Goal: Task Accomplishment & Management: Complete application form

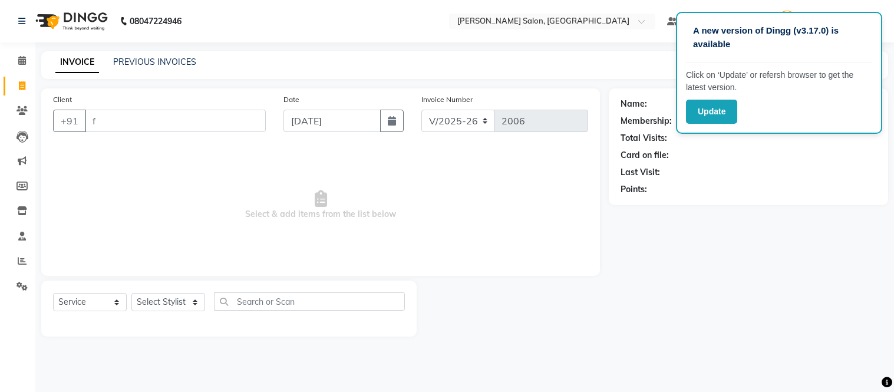
select select "6469"
select select "service"
click at [24, 261] on icon at bounding box center [22, 260] width 9 height 9
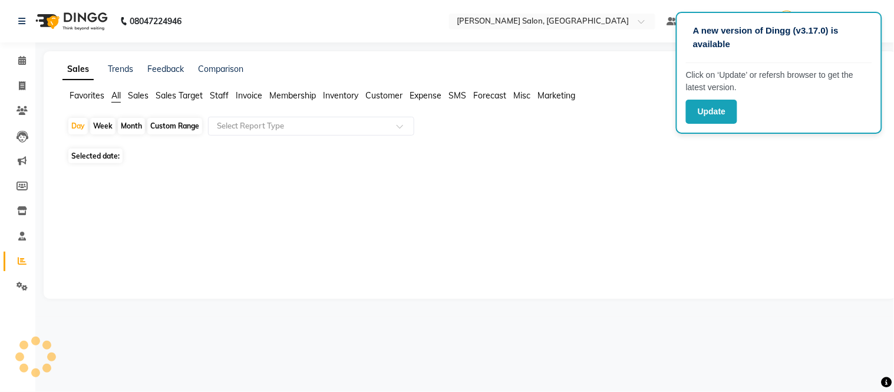
click at [509, 66] on div "Sales Trends Feedback Comparison" at bounding box center [470, 69] width 830 height 12
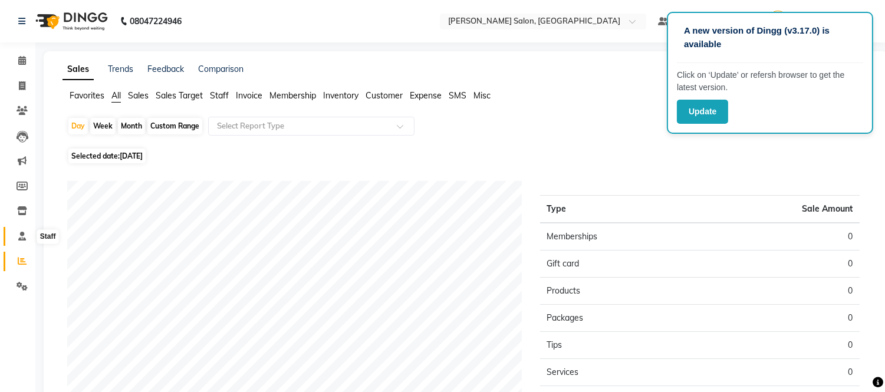
click at [22, 236] on icon at bounding box center [22, 236] width 8 height 9
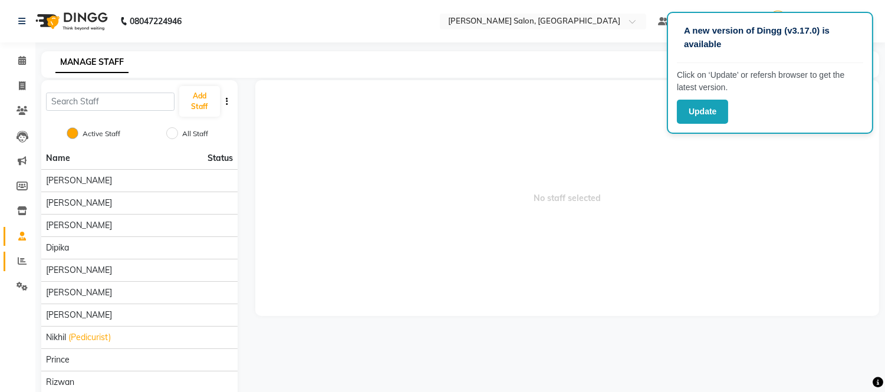
click at [20, 262] on icon at bounding box center [22, 260] width 9 height 9
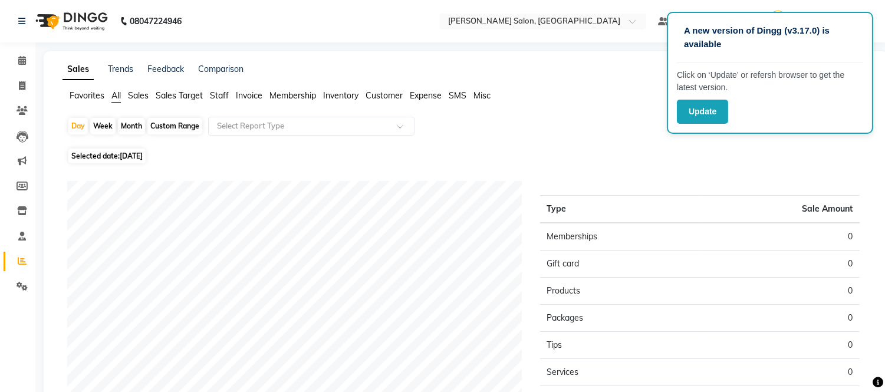
click at [220, 93] on span "Staff" at bounding box center [219, 95] width 19 height 11
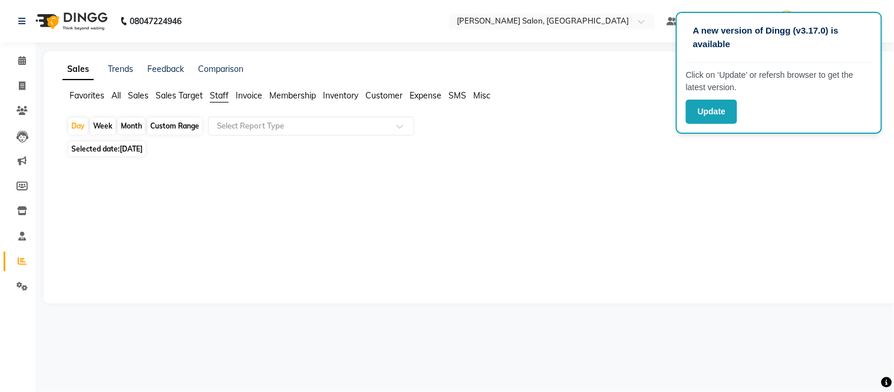
click at [133, 125] on div "Month" at bounding box center [131, 126] width 27 height 17
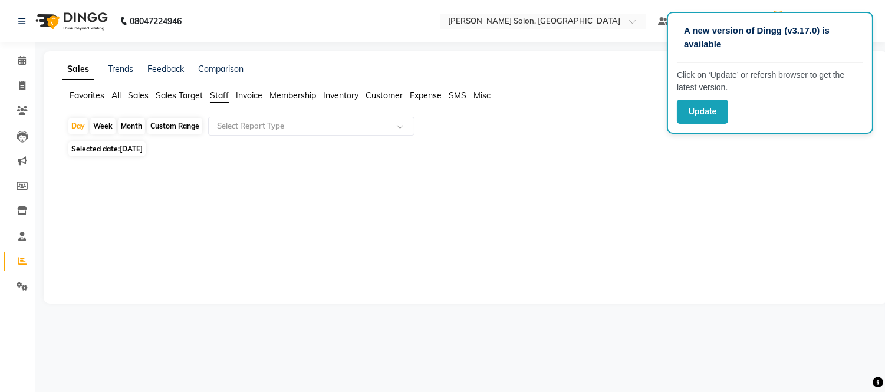
select select "9"
select select "2025"
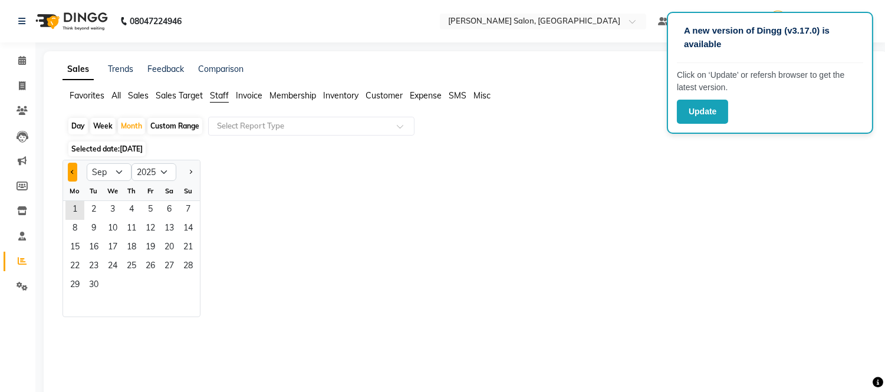
click at [70, 173] on button "Previous month" at bounding box center [72, 172] width 9 height 19
select select "8"
click at [150, 208] on span "1" at bounding box center [150, 210] width 19 height 19
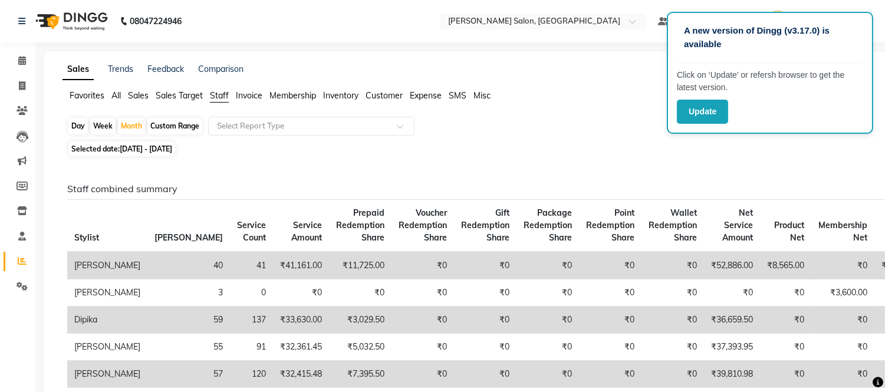
click at [142, 91] on span "Sales" at bounding box center [138, 95] width 21 height 11
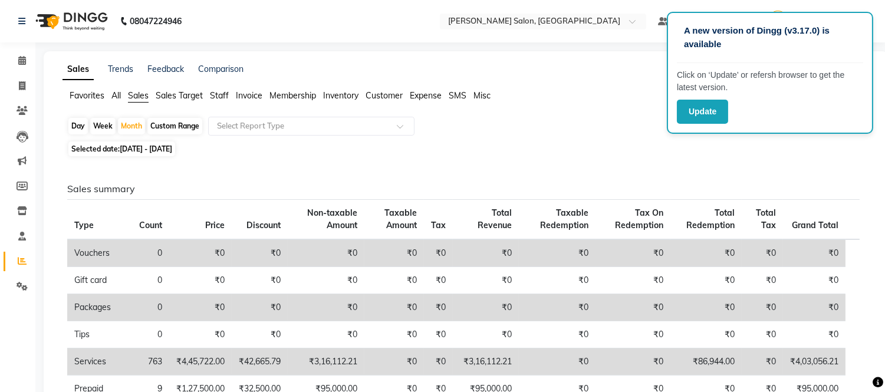
click at [116, 96] on span "All" at bounding box center [115, 95] width 9 height 11
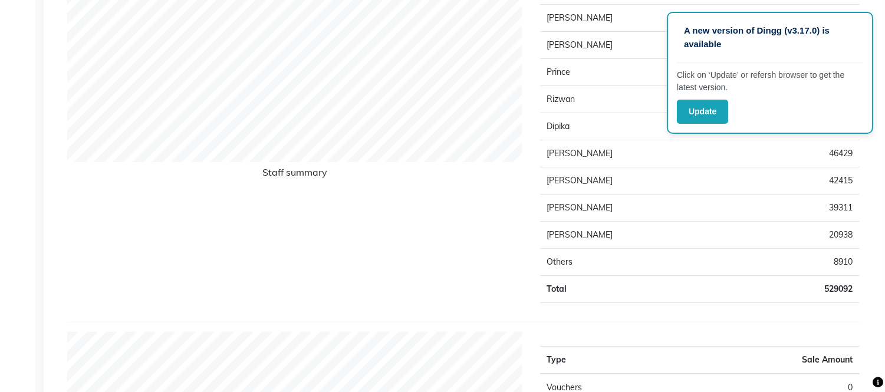
scroll to position [526, 0]
click at [646, 94] on td "Rizwan" at bounding box center [628, 100] width 177 height 27
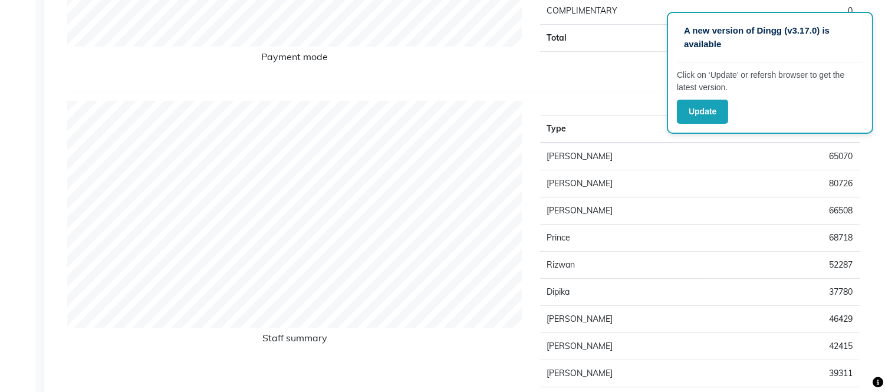
scroll to position [367, 0]
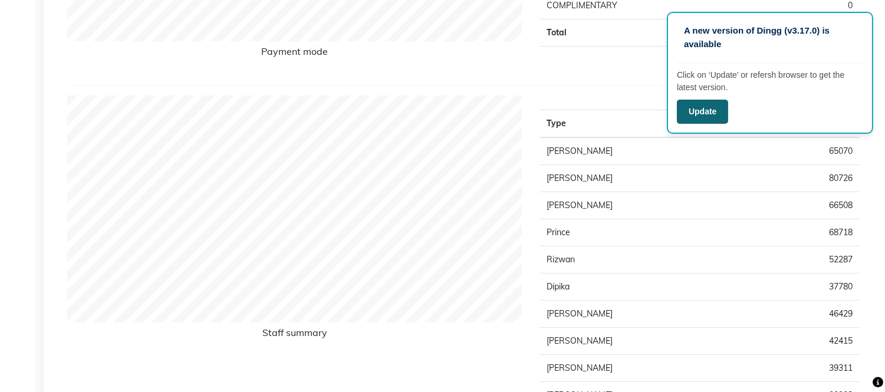
click at [705, 114] on button "Update" at bounding box center [702, 112] width 51 height 24
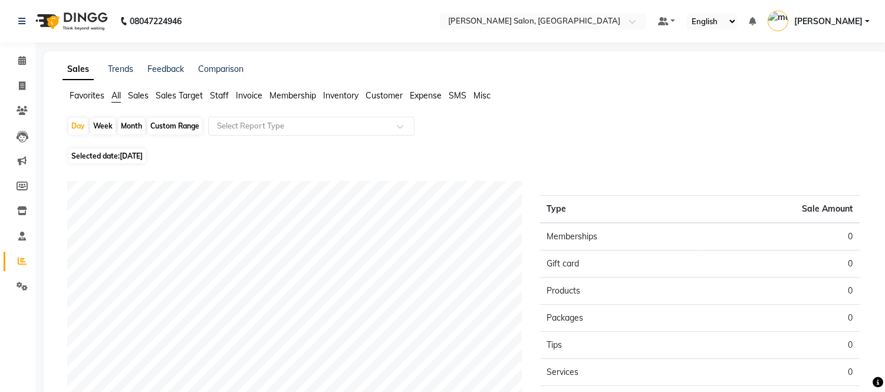
click at [129, 126] on div "Month" at bounding box center [131, 126] width 27 height 17
select select "9"
select select "2025"
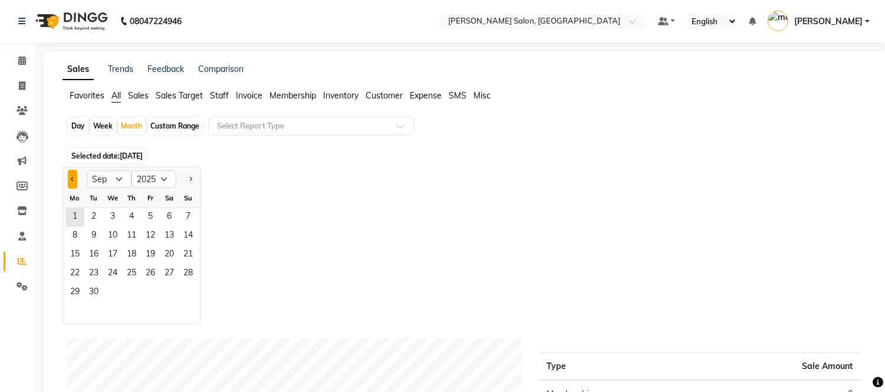
click at [73, 176] on span "Previous month" at bounding box center [73, 178] width 4 height 4
select select "8"
click at [150, 213] on span "1" at bounding box center [150, 217] width 19 height 19
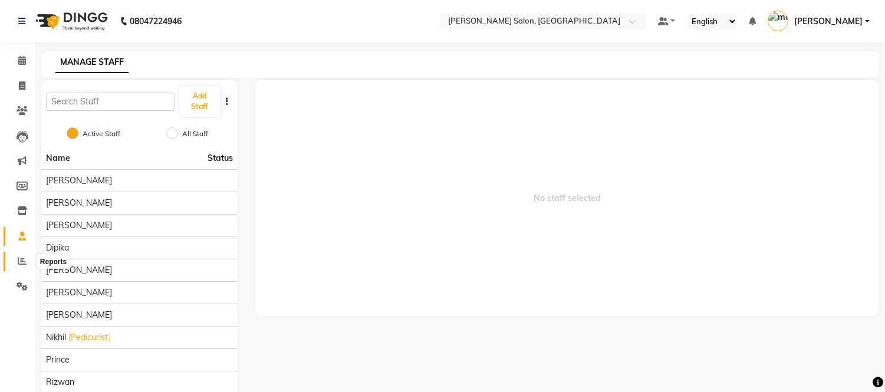
click at [21, 258] on icon at bounding box center [22, 260] width 9 height 9
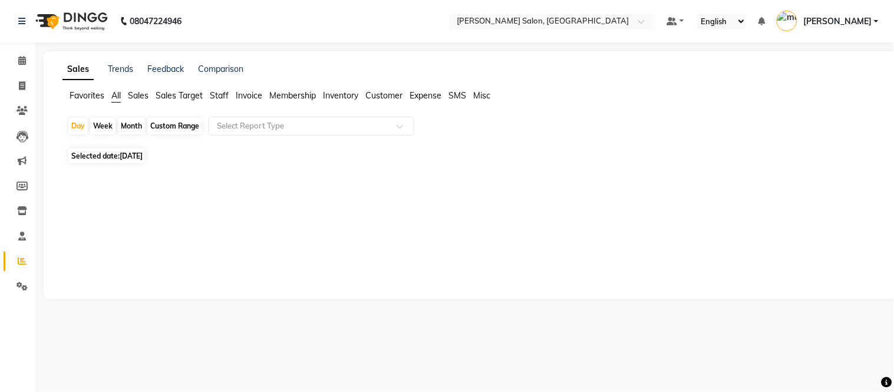
click at [131, 126] on div "Month" at bounding box center [131, 126] width 27 height 17
select select "9"
select select "2025"
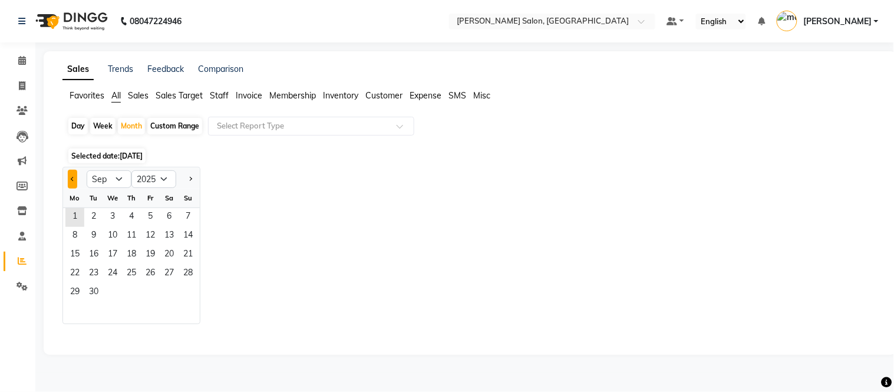
click at [75, 177] on button "Previous month" at bounding box center [72, 179] width 9 height 19
select select "8"
click at [146, 211] on span "1" at bounding box center [150, 217] width 19 height 19
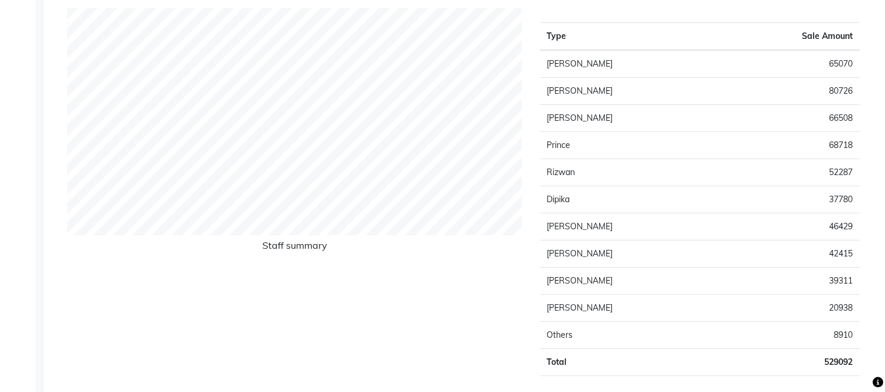
scroll to position [452, 0]
click at [364, 239] on div "Staff summary" at bounding box center [294, 198] width 473 height 377
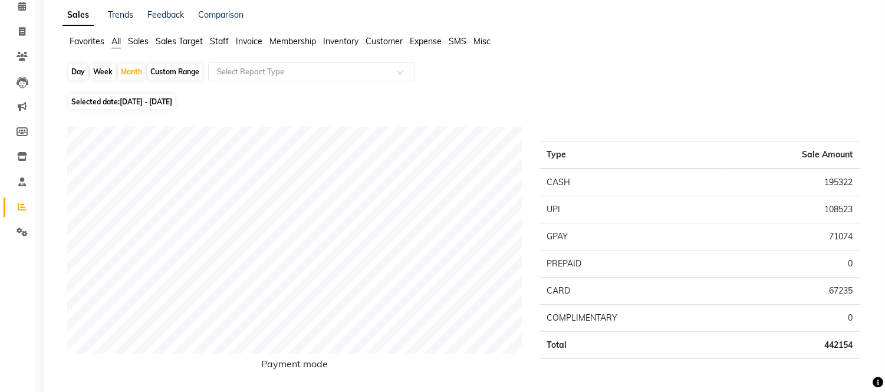
scroll to position [0, 0]
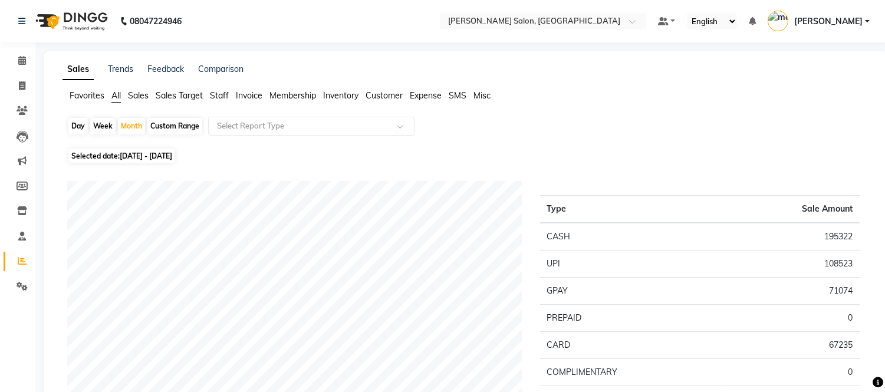
click at [139, 97] on span "Sales" at bounding box center [138, 95] width 21 height 11
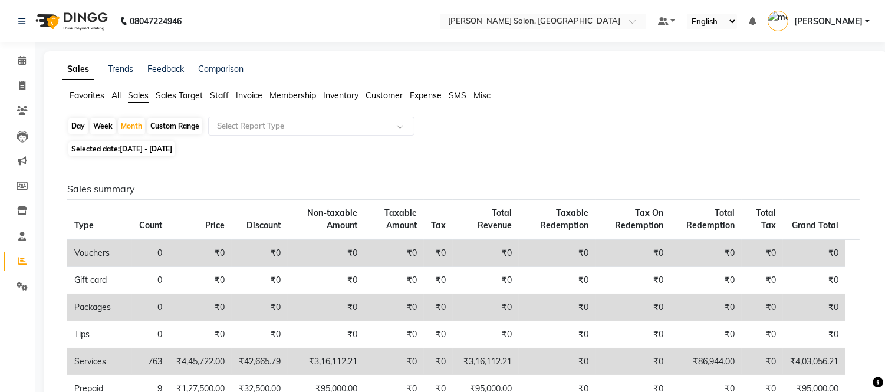
click at [220, 97] on span "Staff" at bounding box center [219, 95] width 19 height 11
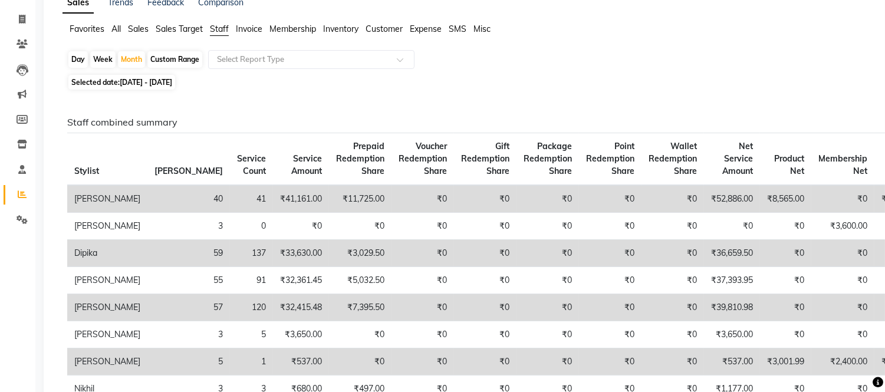
scroll to position [68, 0]
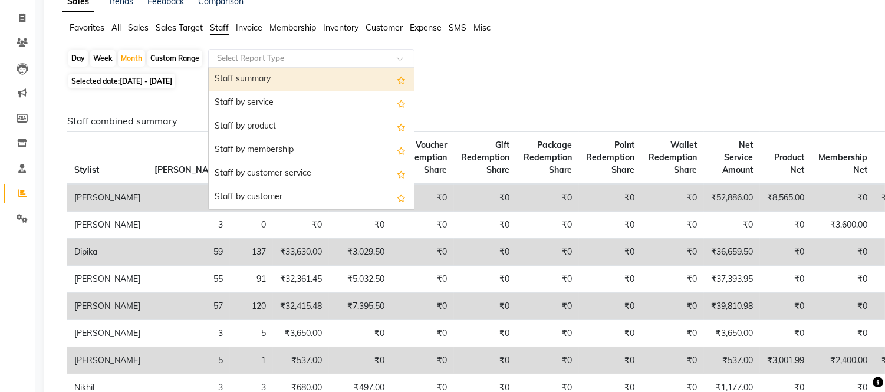
click at [399, 57] on span at bounding box center [404, 62] width 15 height 12
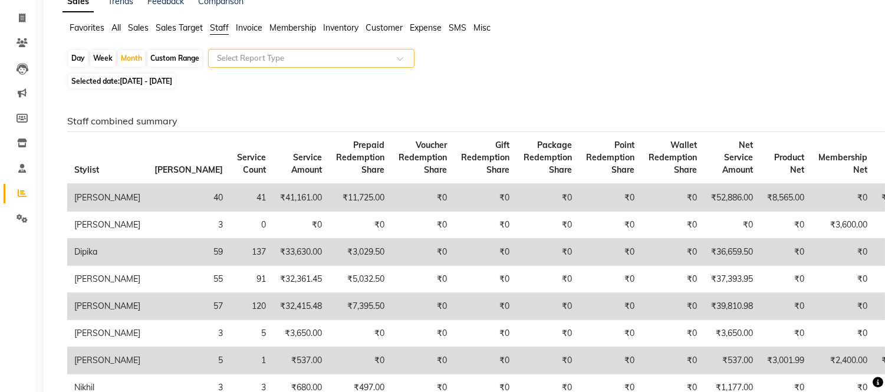
click at [399, 57] on span at bounding box center [404, 62] width 15 height 12
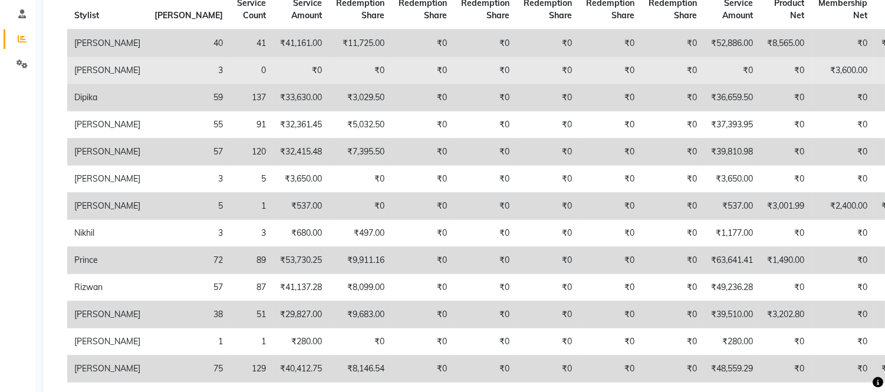
scroll to position [0, 0]
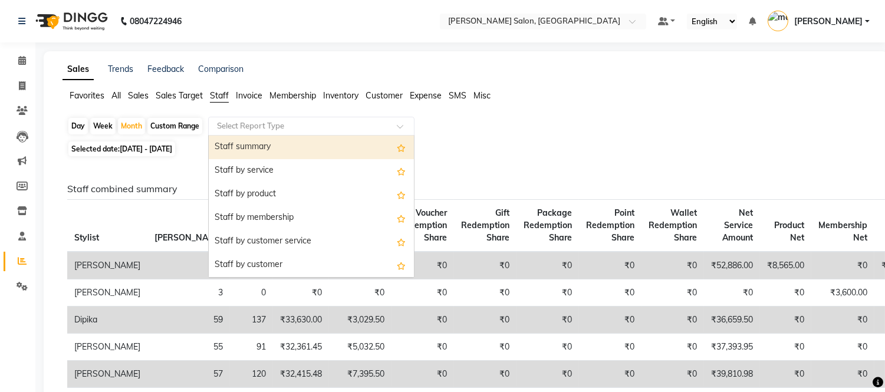
click at [399, 120] on div at bounding box center [311, 126] width 205 height 12
click at [337, 144] on div "Staff summary" at bounding box center [311, 148] width 205 height 24
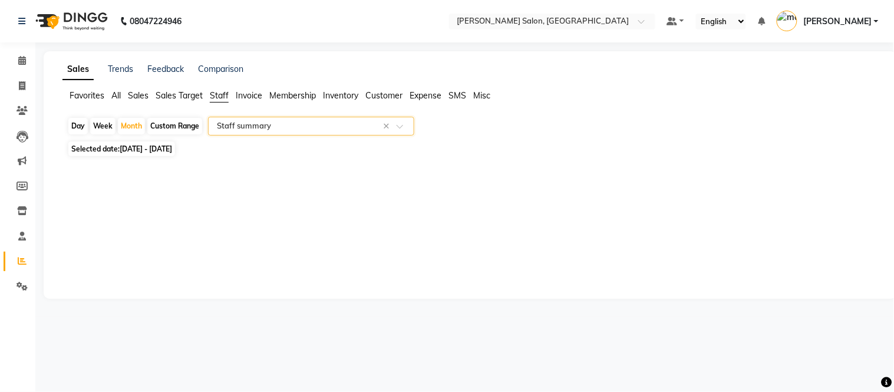
select select "csv"
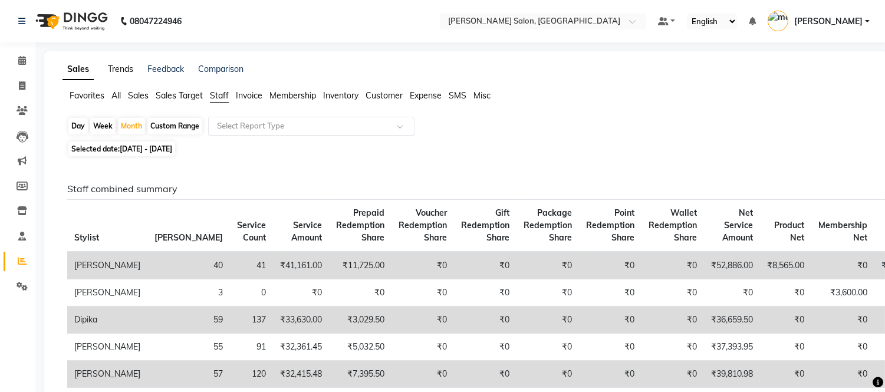
click at [121, 68] on link "Trends" at bounding box center [120, 69] width 25 height 11
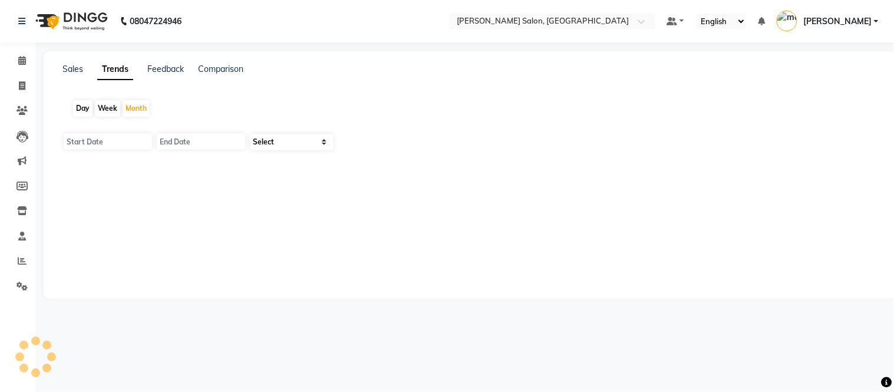
type input "[DATE]"
select select "by_client"
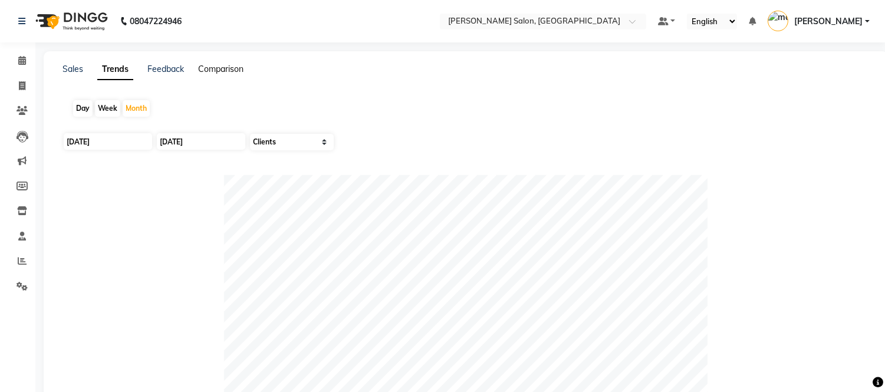
click at [210, 70] on link "Comparison" at bounding box center [220, 69] width 45 height 11
select select "single_date"
select select "single_date_dash"
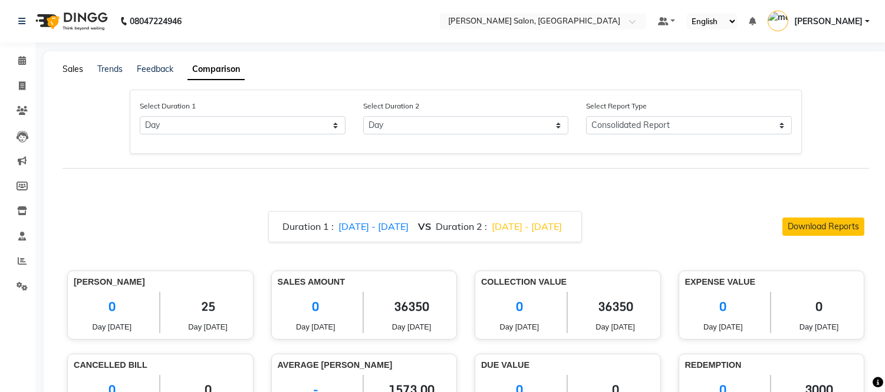
click at [71, 69] on link "Sales" at bounding box center [72, 69] width 21 height 11
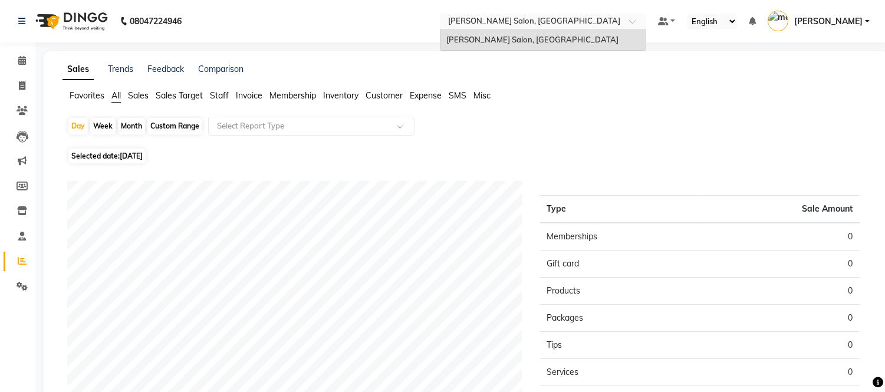
click at [646, 18] on div at bounding box center [543, 23] width 206 height 12
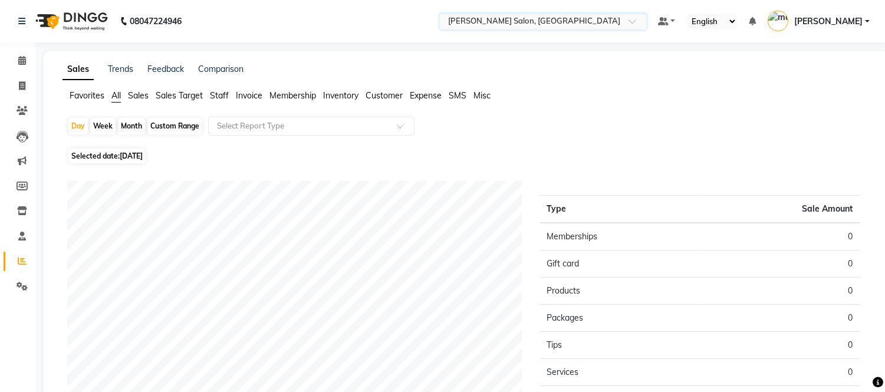
click at [644, 24] on span at bounding box center [636, 25] width 15 height 12
click at [19, 83] on icon at bounding box center [22, 85] width 6 height 9
select select "service"
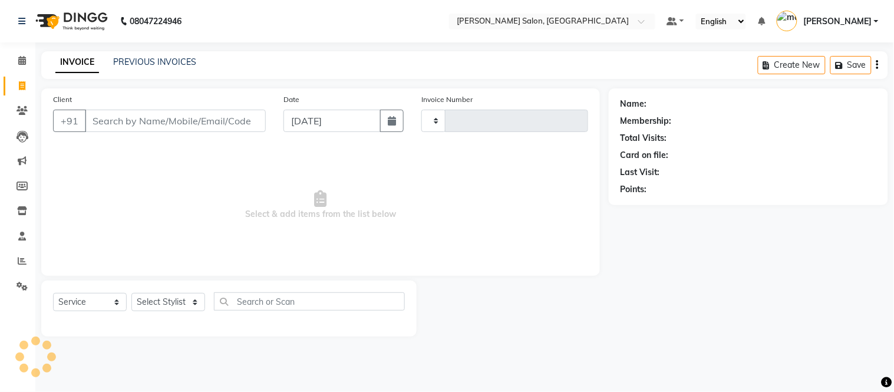
type input "2006"
select select "6469"
click at [152, 126] on input "Client" at bounding box center [175, 121] width 181 height 22
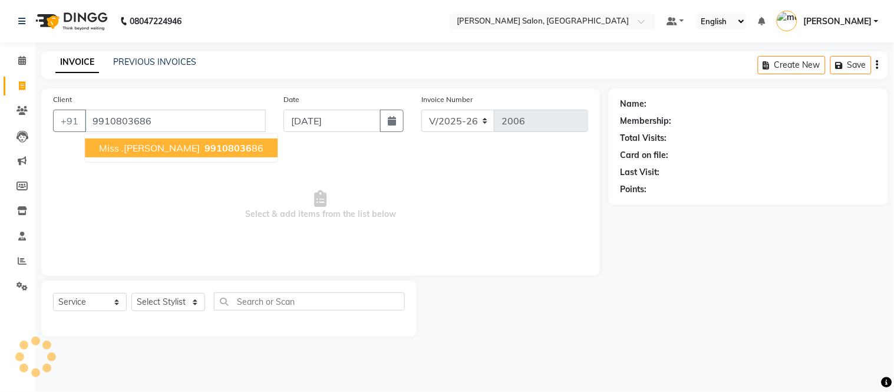
type input "9910803686"
select select "1: Object"
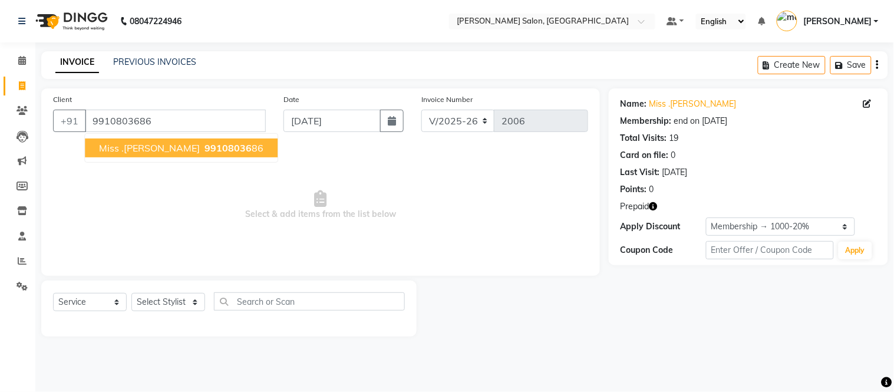
click at [121, 146] on span "Miss .[PERSON_NAME]" at bounding box center [149, 148] width 101 height 12
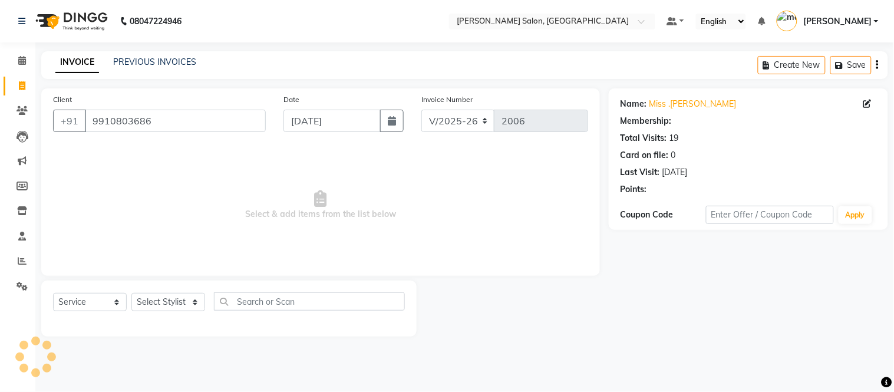
select select "1: Object"
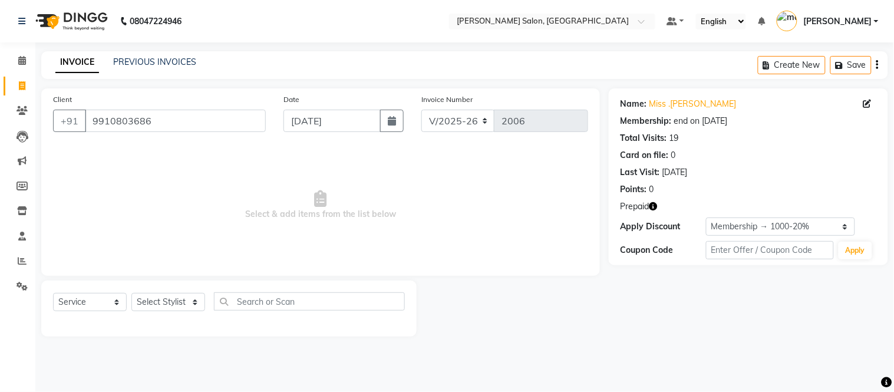
click at [653, 205] on icon "button" at bounding box center [654, 206] width 8 height 8
click at [193, 302] on select "Select Stylist [PERSON_NAME] [PERSON_NAME] [PERSON_NAME] [PERSON_NAME] [PERSON_…" at bounding box center [168, 302] width 74 height 18
select select "87830"
click at [131, 294] on select "Select Stylist [PERSON_NAME] [PERSON_NAME] [PERSON_NAME] [PERSON_NAME] [PERSON_…" at bounding box center [168, 302] width 74 height 18
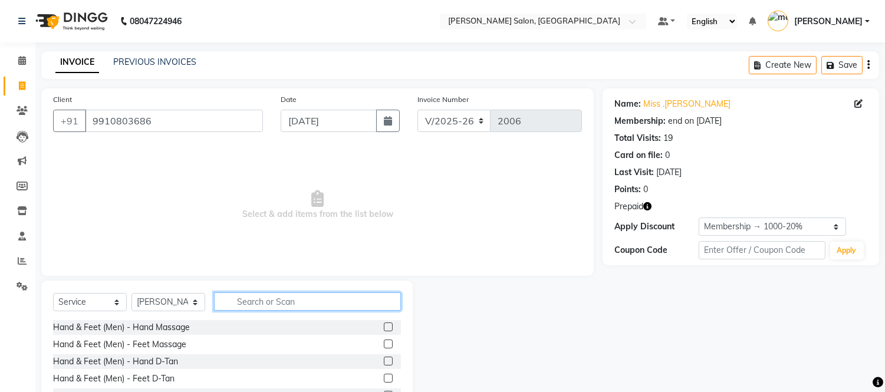
click at [238, 305] on input "text" at bounding box center [307, 301] width 187 height 18
type input "hair cut"
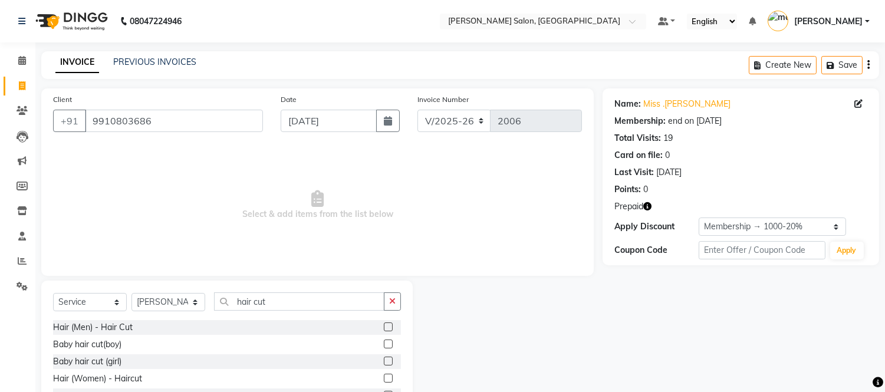
click at [388, 327] on label at bounding box center [388, 326] width 9 height 9
click at [388, 327] on input "checkbox" at bounding box center [388, 328] width 8 height 8
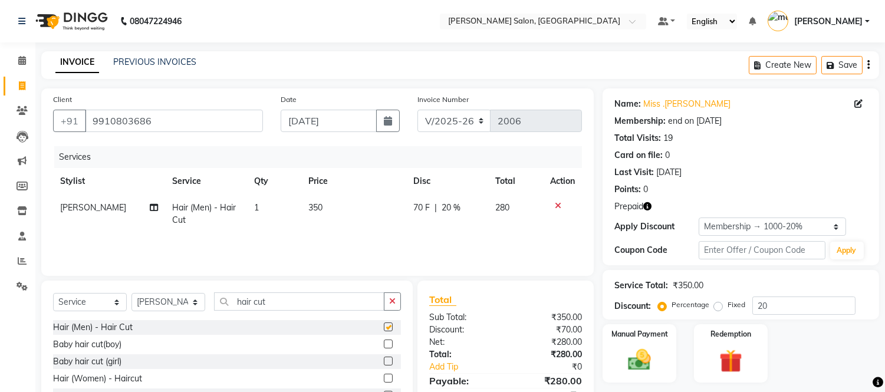
checkbox input "false"
click at [330, 299] on input "hair cut" at bounding box center [299, 301] width 170 height 18
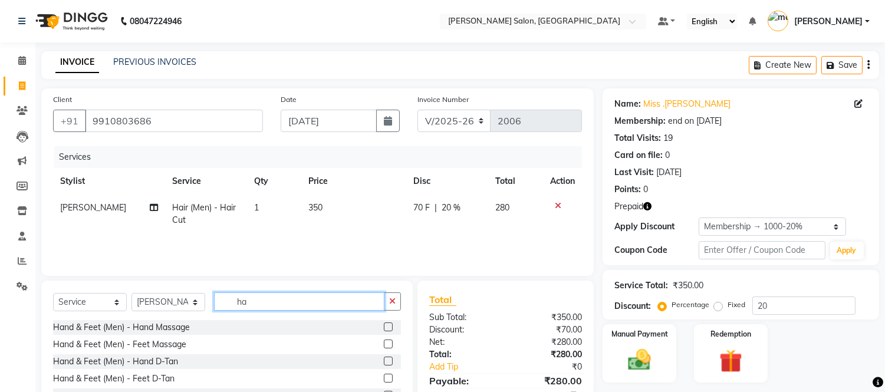
type input "h"
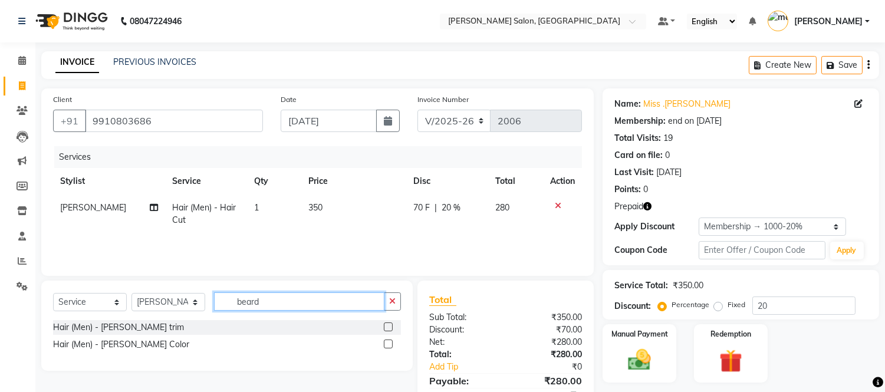
type input "beard"
click at [387, 325] on label at bounding box center [388, 326] width 9 height 9
click at [387, 325] on input "checkbox" at bounding box center [388, 328] width 8 height 8
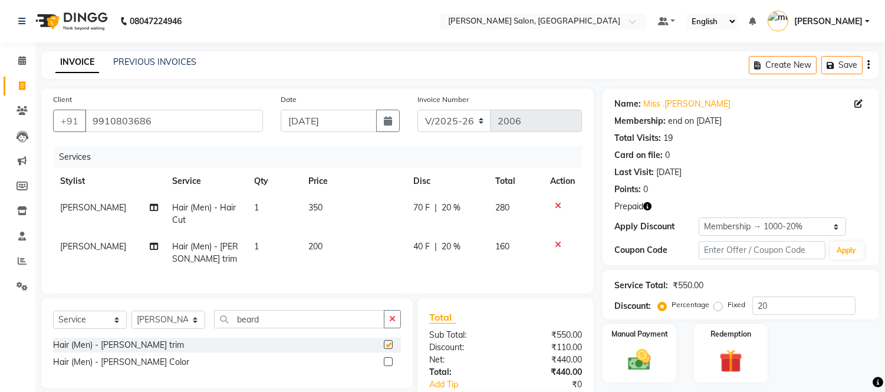
checkbox input "false"
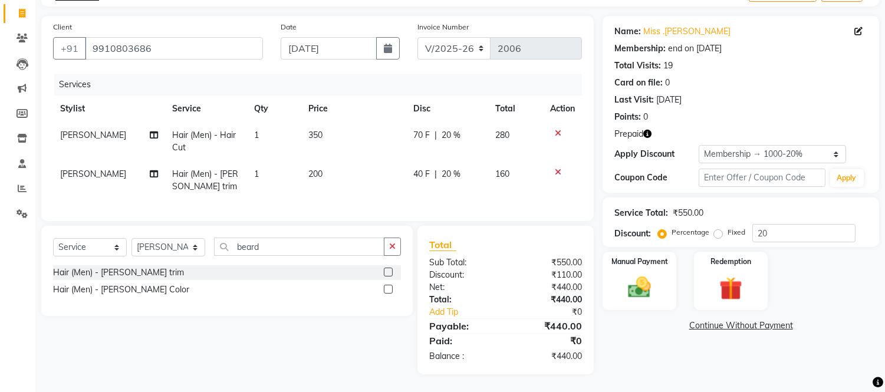
scroll to position [79, 0]
click at [726, 274] on img at bounding box center [730, 288] width 39 height 29
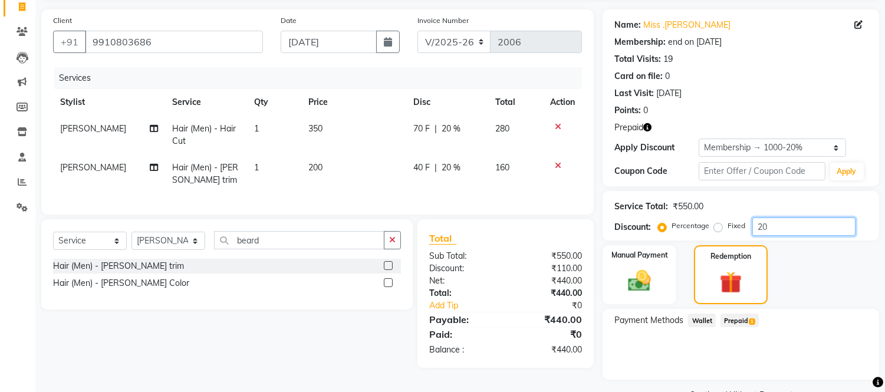
click at [769, 230] on input "20" at bounding box center [803, 227] width 103 height 18
type input "2"
click at [732, 319] on span "Prepaid 1" at bounding box center [739, 321] width 38 height 14
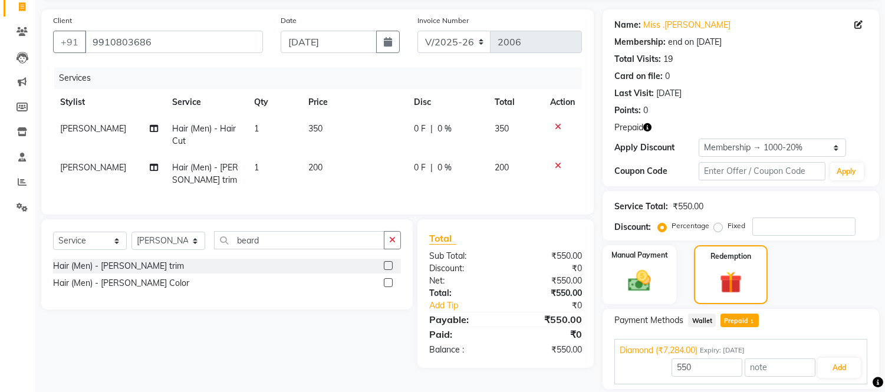
scroll to position [117, 0]
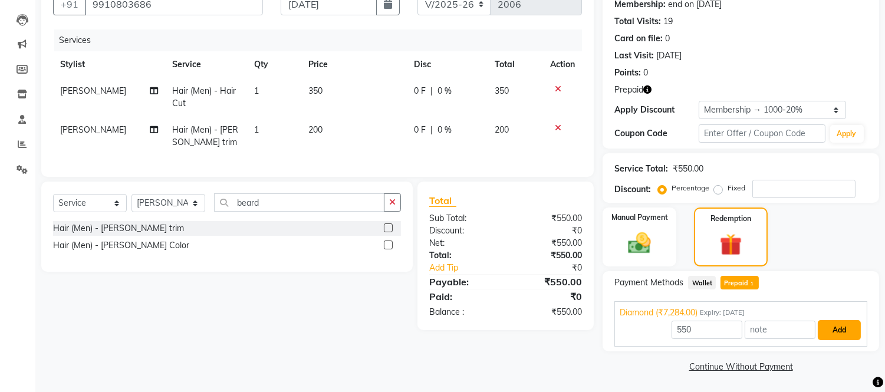
click at [842, 325] on button "Add" at bounding box center [839, 330] width 43 height 20
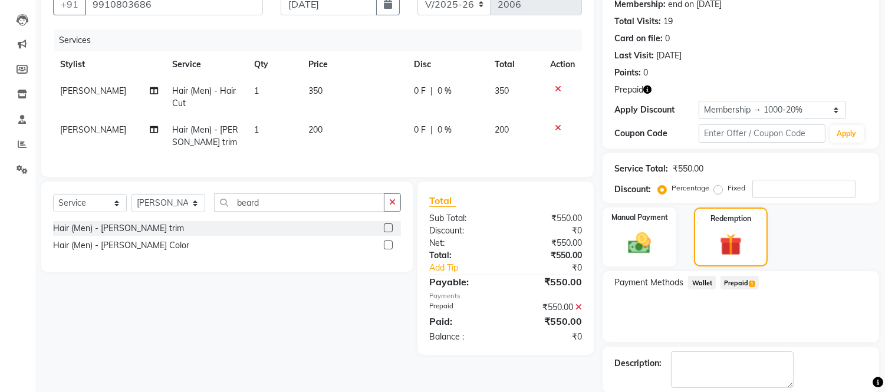
scroll to position [174, 0]
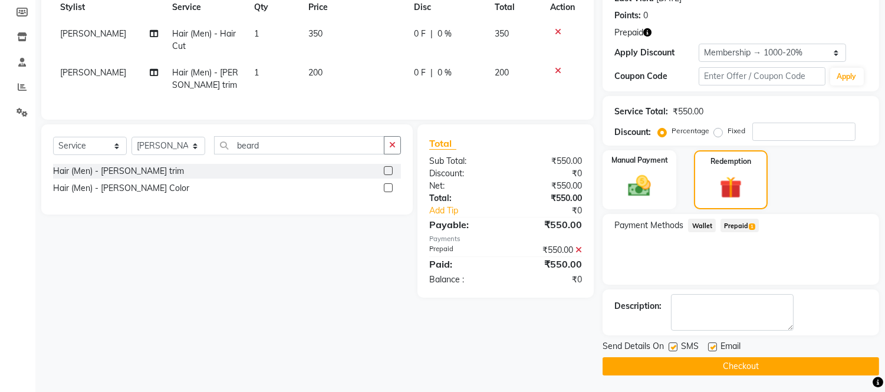
click at [799, 366] on button "Checkout" at bounding box center [741, 366] width 277 height 18
